Goal: Communication & Community: Answer question/provide support

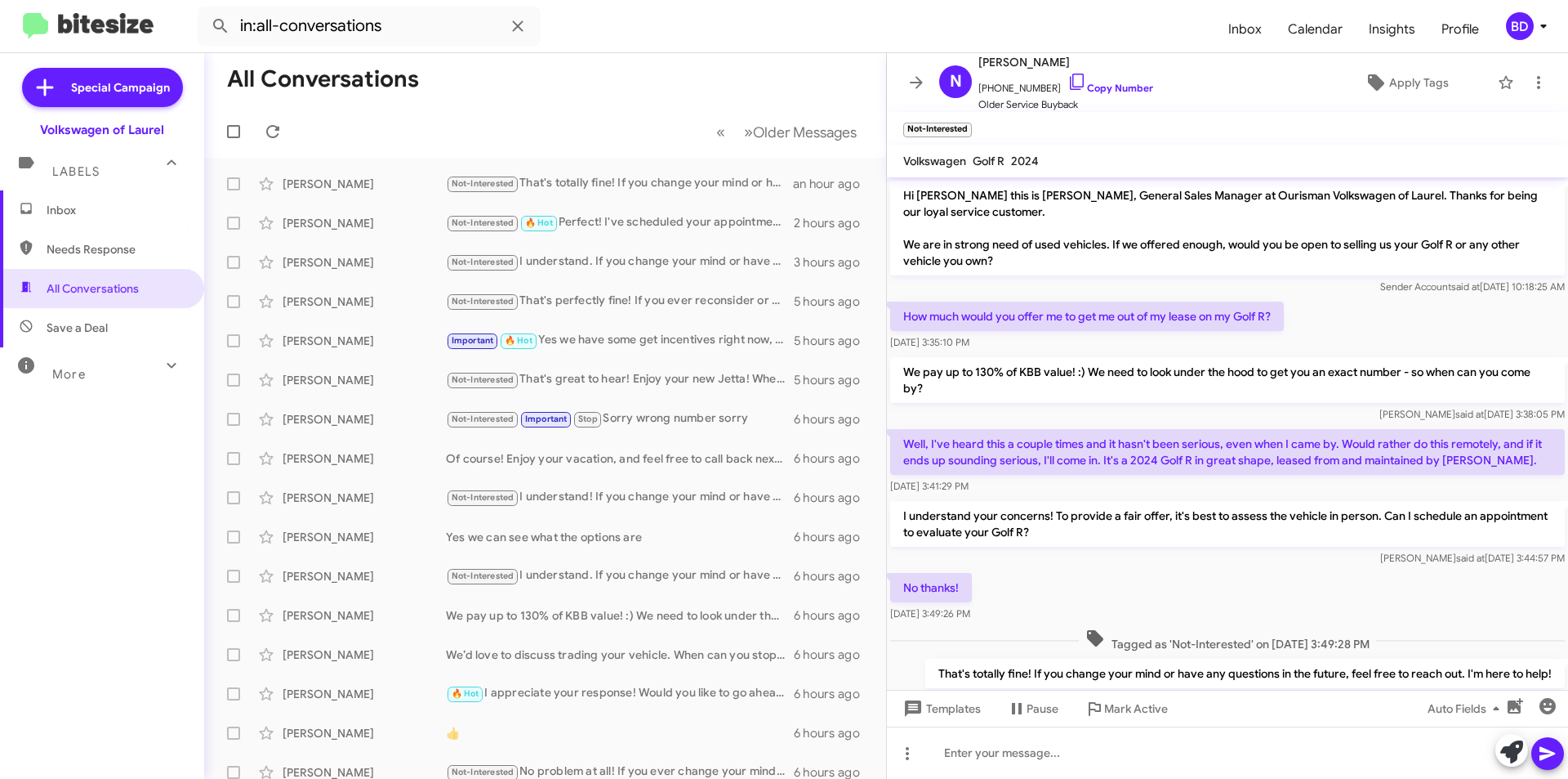
scroll to position [21, 0]
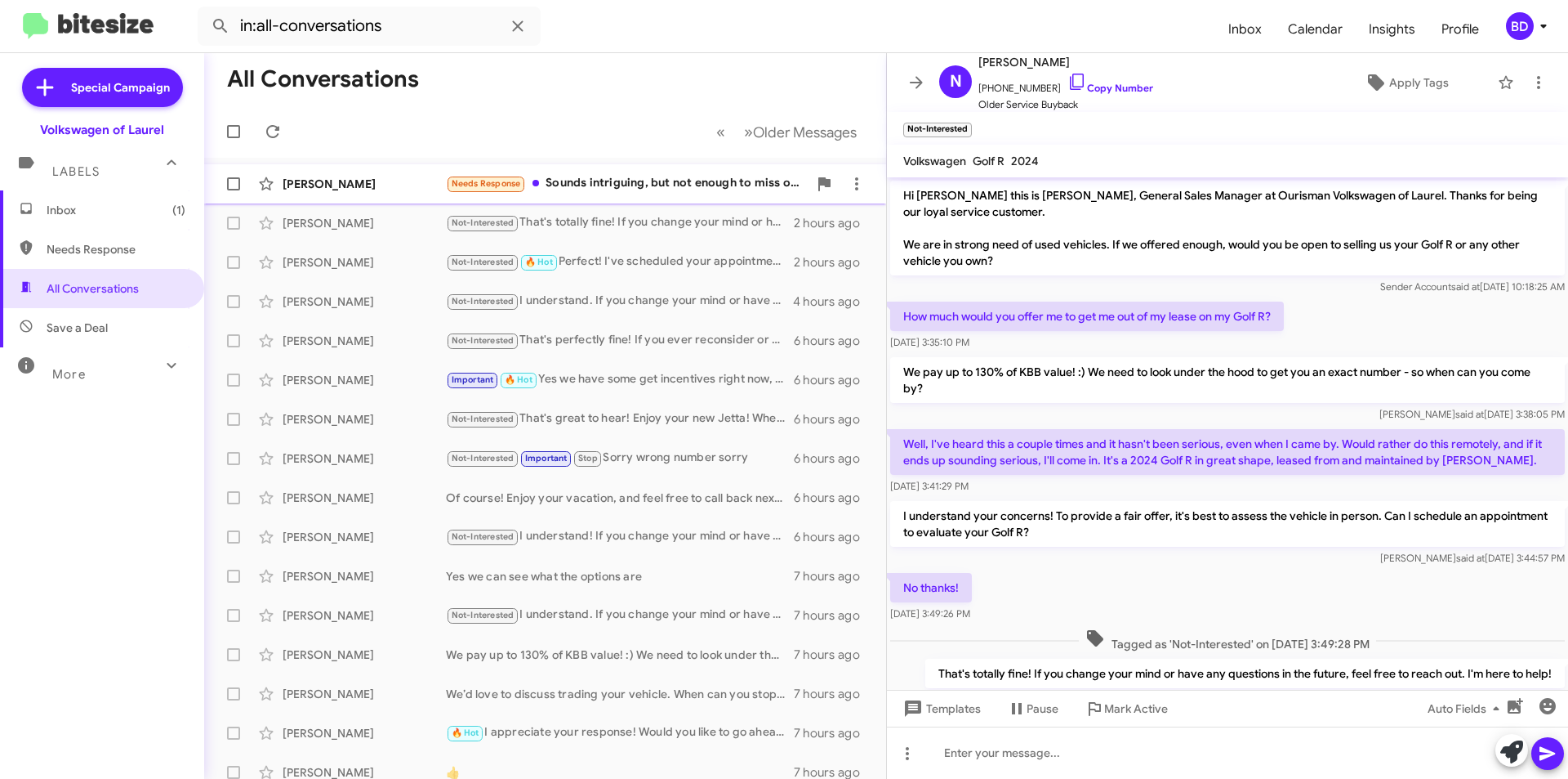
scroll to position [21, 0]
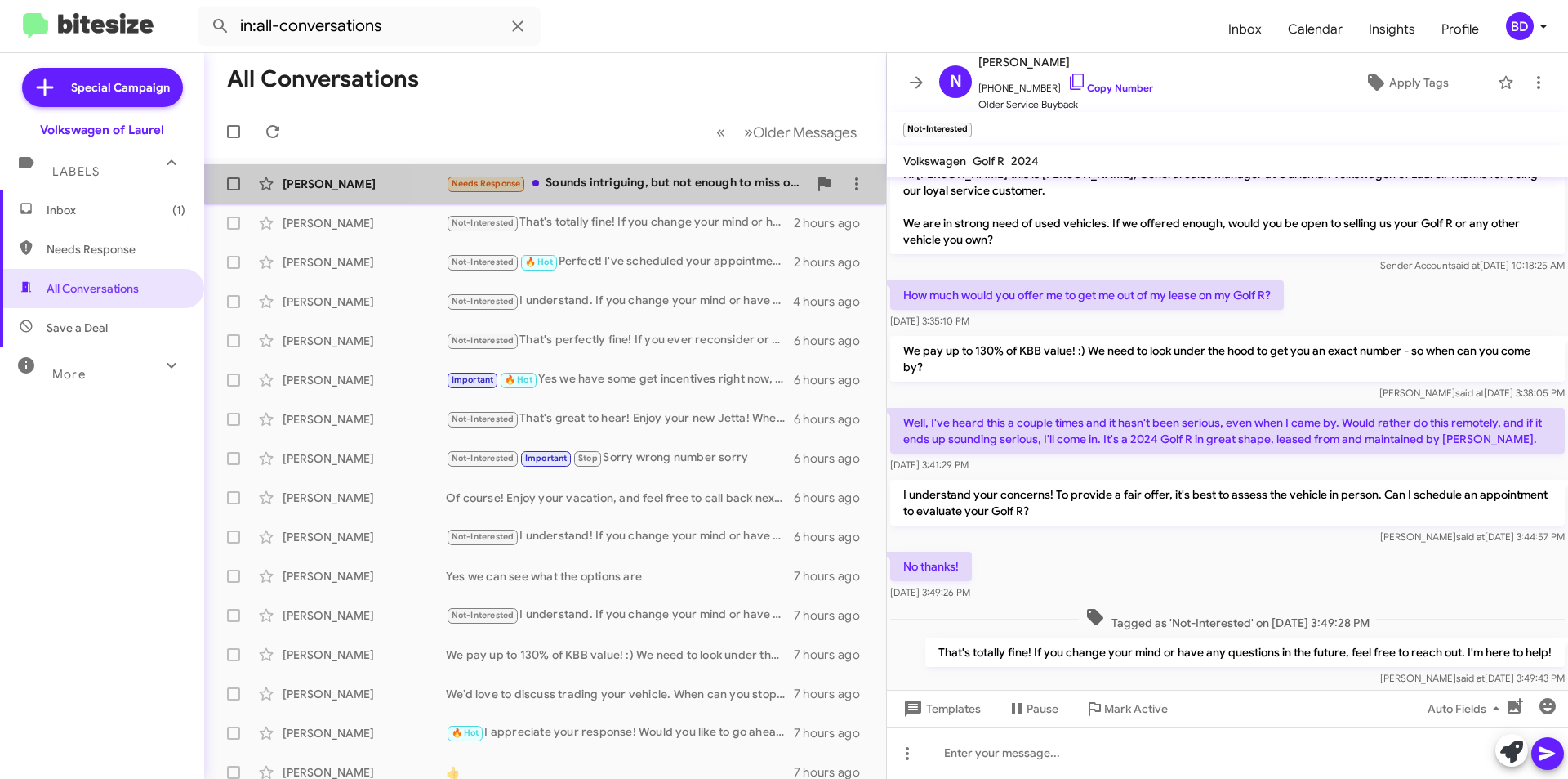
click at [659, 185] on div "Needs Response Sounds intriguing, but not enough to miss out on an entire day o…" at bounding box center [627, 183] width 362 height 19
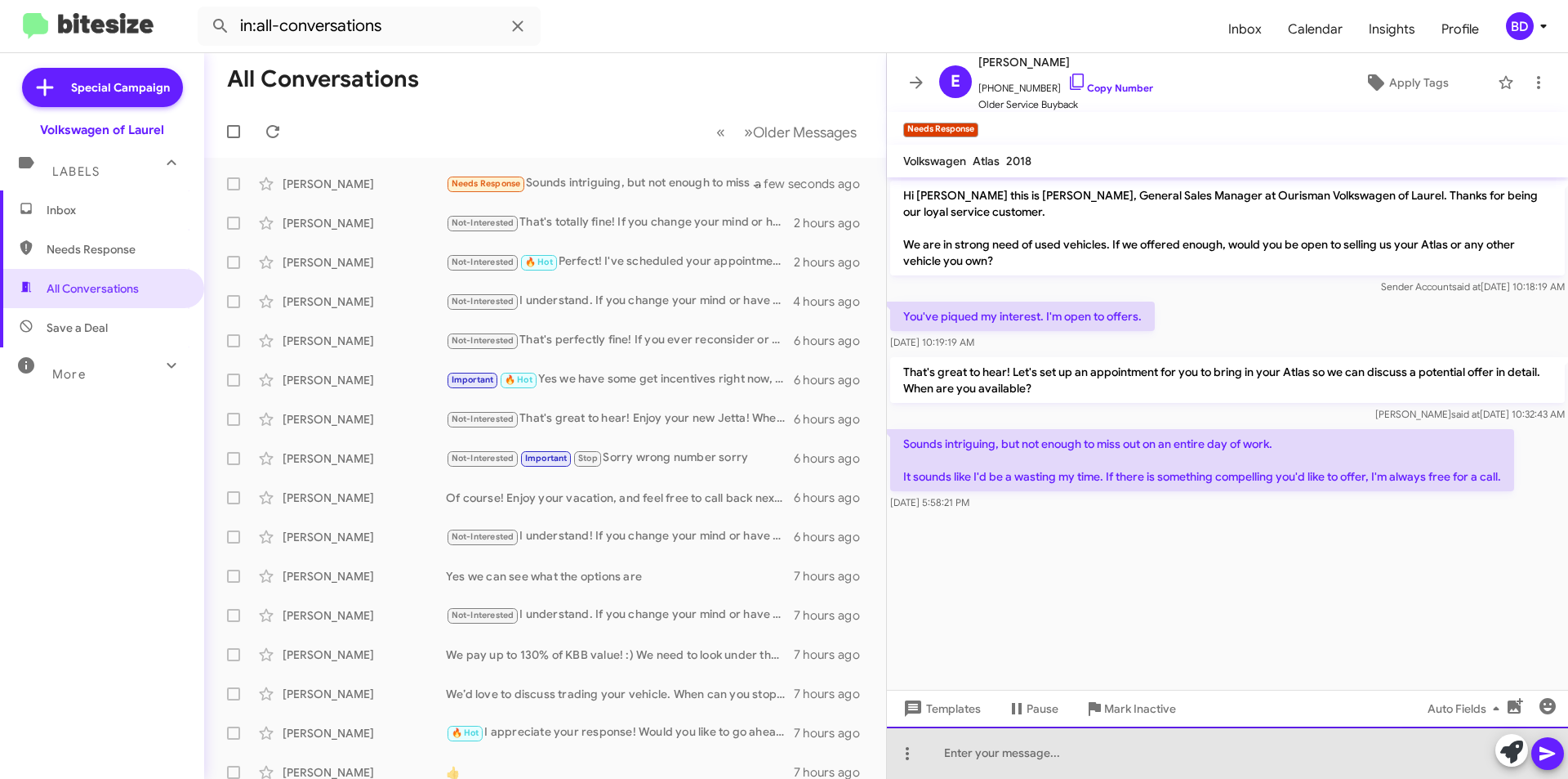
click at [970, 763] on div at bounding box center [1227, 752] width 681 height 52
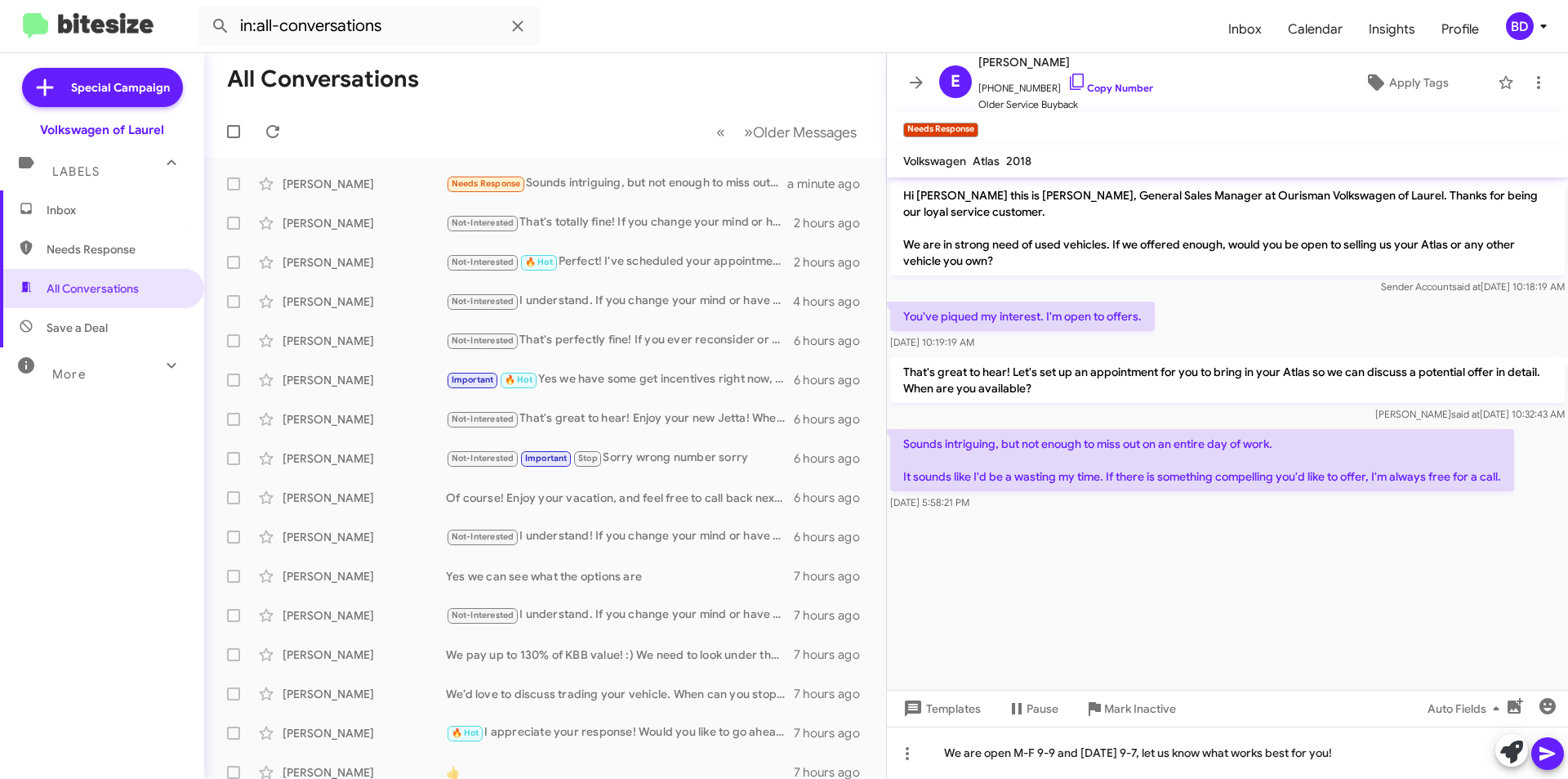
click at [1542, 754] on icon at bounding box center [1548, 753] width 20 height 20
